Goal: Transaction & Acquisition: Purchase product/service

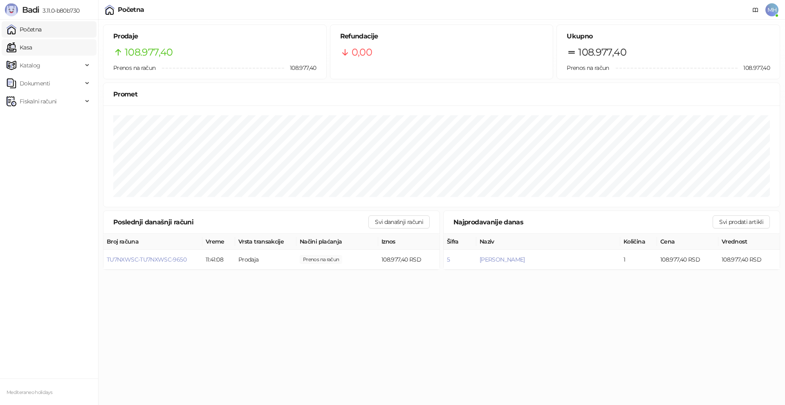
click at [32, 44] on link "Kasa" at bounding box center [19, 47] width 25 height 16
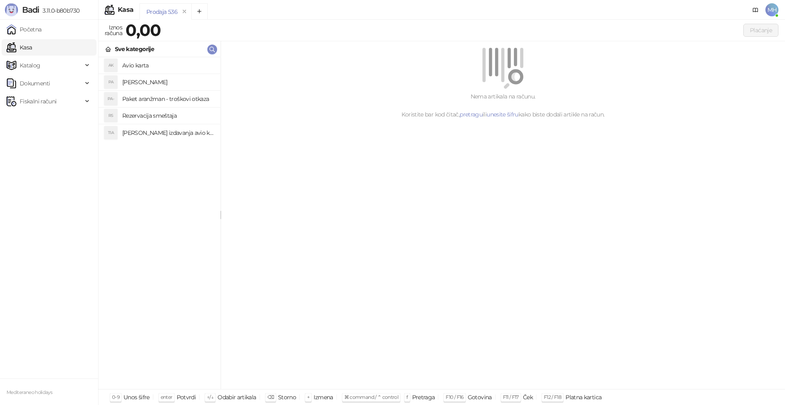
click at [155, 83] on h4 "[PERSON_NAME]" at bounding box center [168, 82] width 92 height 13
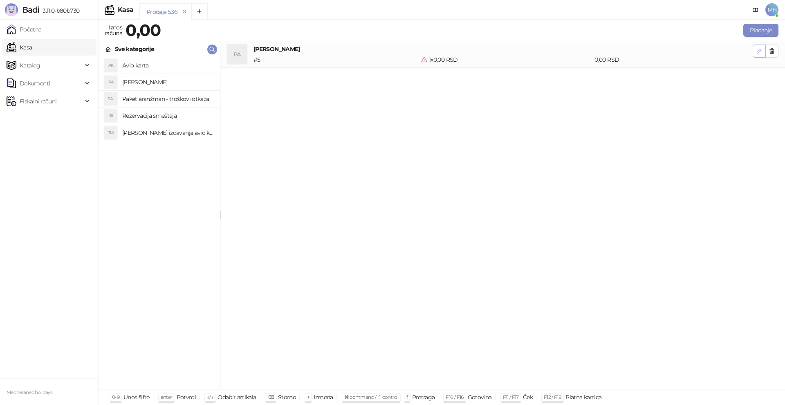
click at [760, 49] on icon "button" at bounding box center [759, 51] width 7 height 7
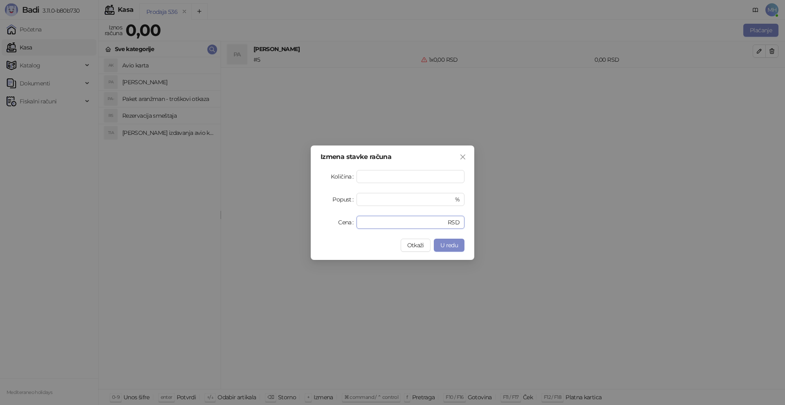
drag, startPoint x: 351, startPoint y: 221, endPoint x: 344, endPoint y: 220, distance: 7.0
click at [351, 221] on div "Cena * RSD" at bounding box center [393, 222] width 144 height 13
type input "******"
click at [449, 244] on span "U redu" at bounding box center [449, 245] width 18 height 7
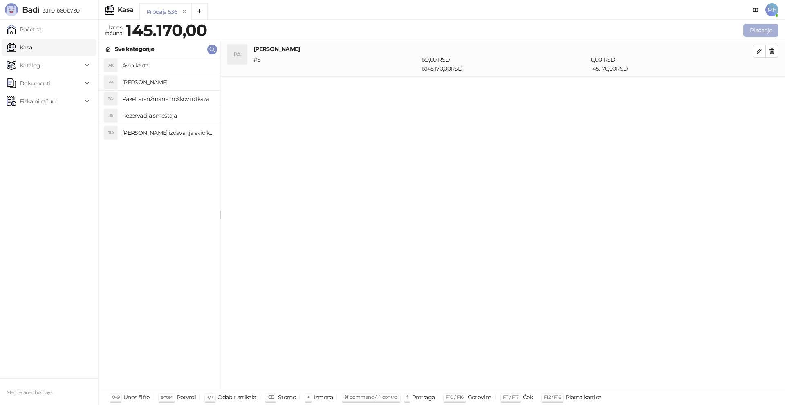
click at [764, 28] on button "Plaćanje" at bounding box center [761, 30] width 35 height 13
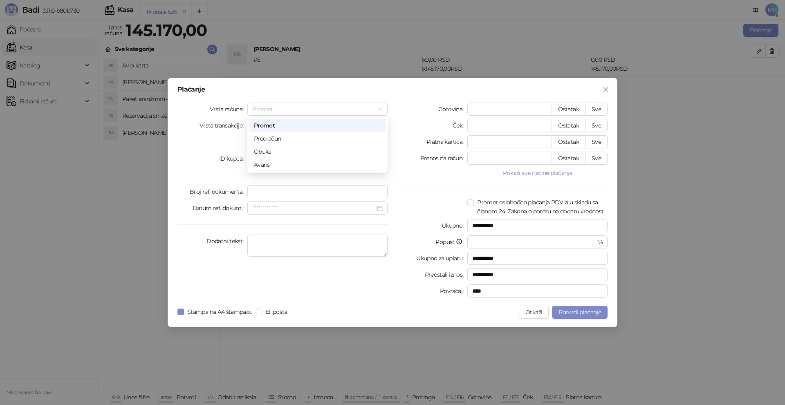
drag, startPoint x: 384, startPoint y: 107, endPoint x: 340, endPoint y: 127, distance: 47.8
click at [383, 107] on div "Promet" at bounding box center [317, 109] width 140 height 13
click at [283, 163] on div "Avans" at bounding box center [317, 164] width 127 height 9
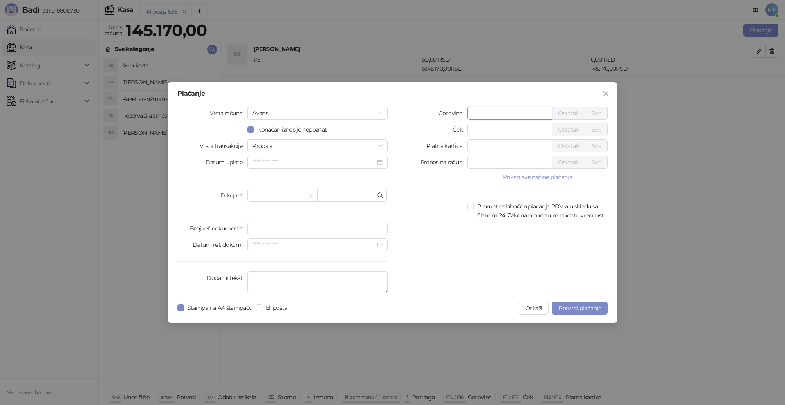
drag, startPoint x: 489, startPoint y: 119, endPoint x: 452, endPoint y: 116, distance: 36.5
click at [453, 117] on div "Gotovina * Ostatak Sve" at bounding box center [503, 113] width 210 height 13
type input "******"
click at [282, 276] on textarea "Dodatni tekst" at bounding box center [317, 283] width 140 height 22
type textarea "*********"
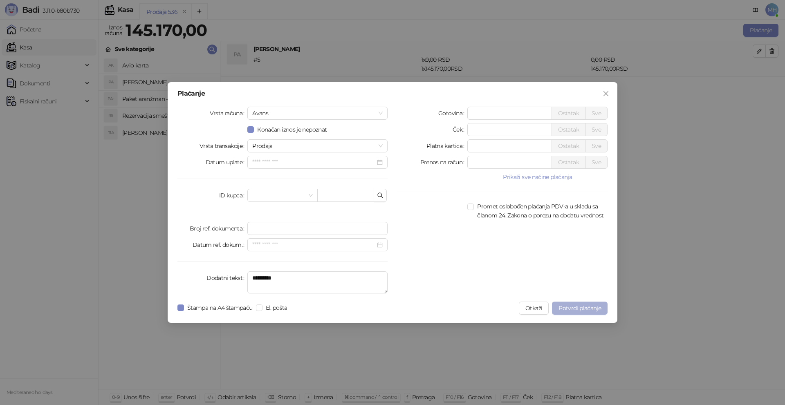
click at [581, 307] on span "Potvrdi plaćanje" at bounding box center [580, 308] width 43 height 7
